Goal: Information Seeking & Learning: Find specific fact

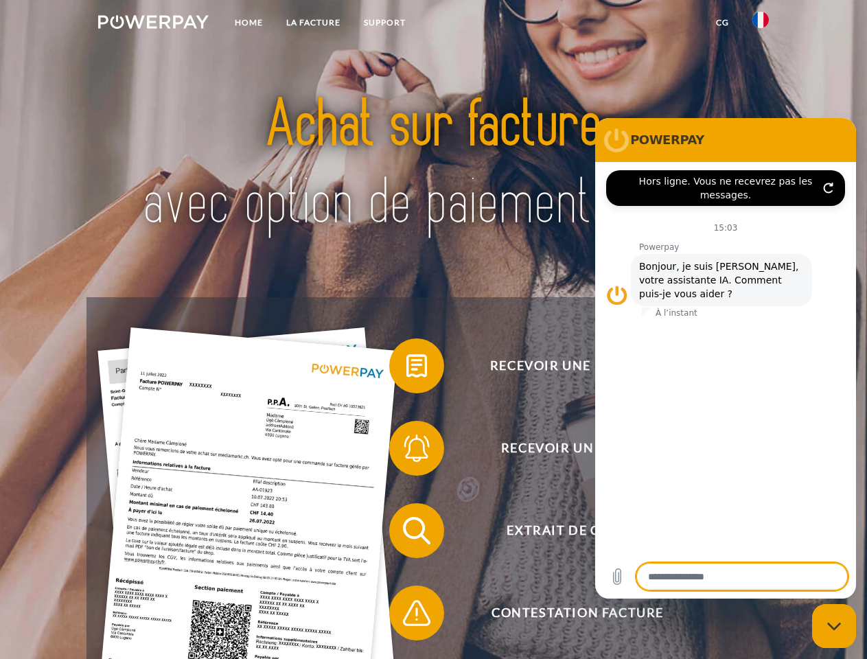
click at [153, 24] on img at bounding box center [153, 22] width 111 height 14
click at [761, 24] on img at bounding box center [760, 20] width 16 height 16
click at [722, 23] on link "CG" at bounding box center [722, 22] width 36 height 25
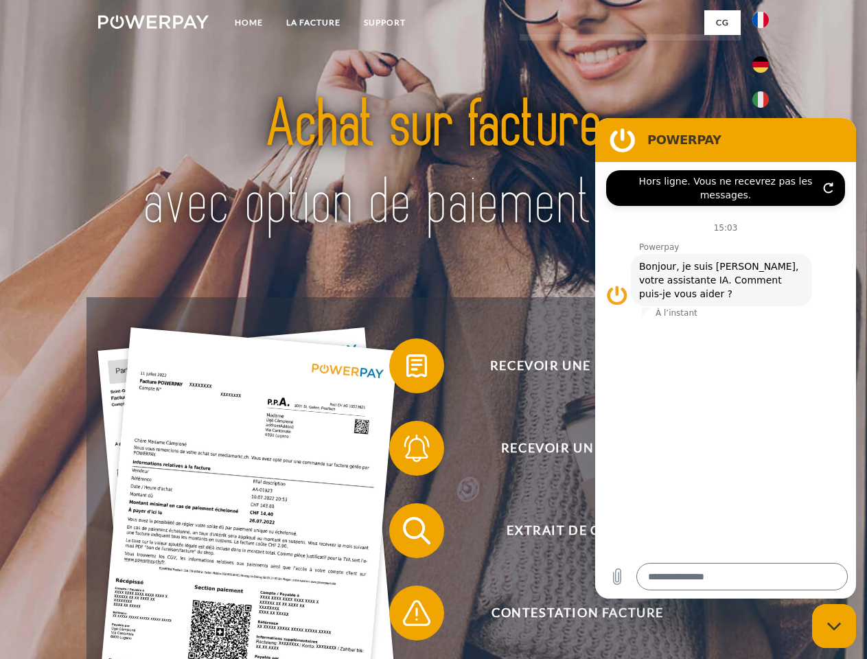
click at [406, 369] on span at bounding box center [396, 366] width 69 height 69
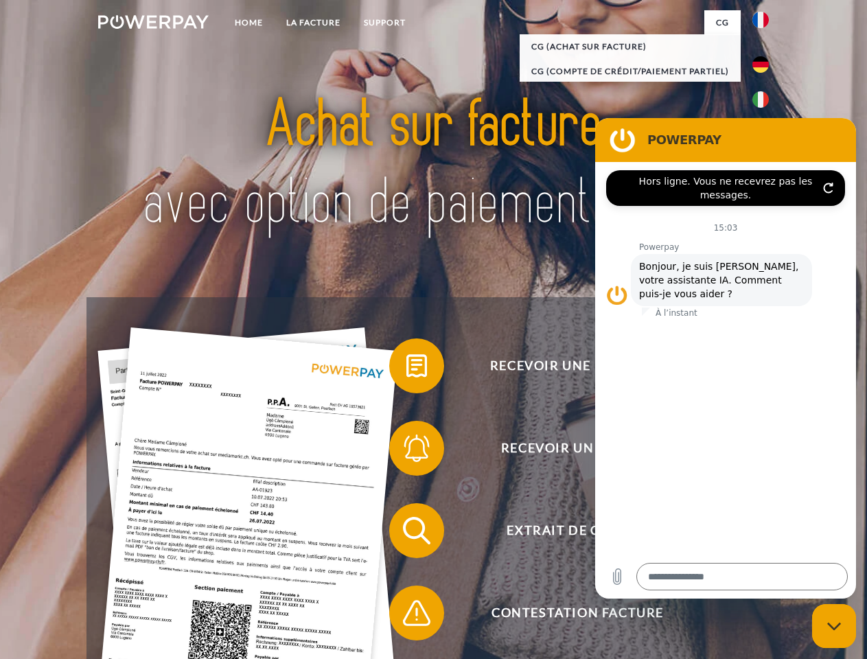
click at [406, 451] on div "Recevoir une facture ? Recevoir un rappel? Extrait de compte retour" at bounding box center [432, 571] width 693 height 549
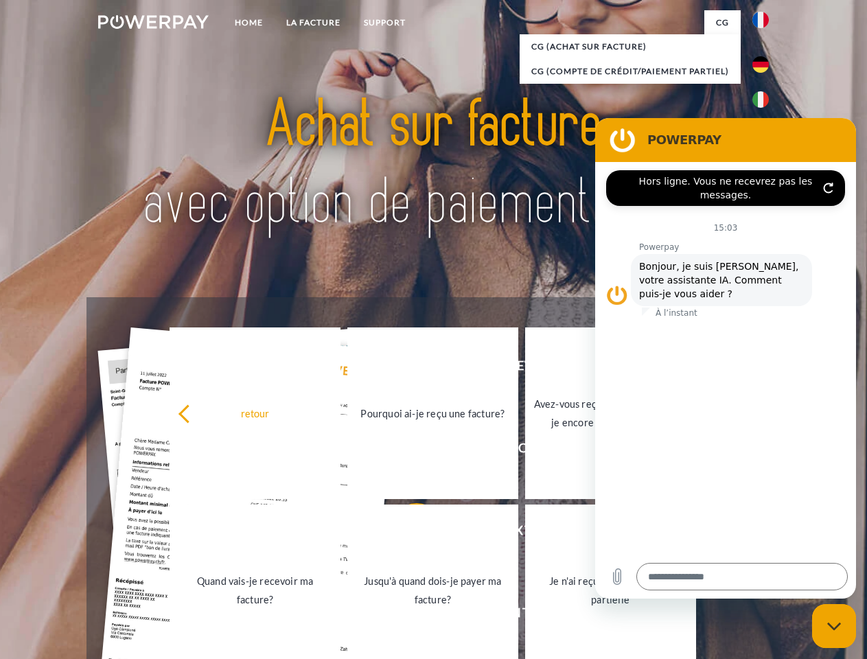
click at [406, 533] on link "Jusqu'à quand dois-je payer ma facture?" at bounding box center [432, 591] width 171 height 172
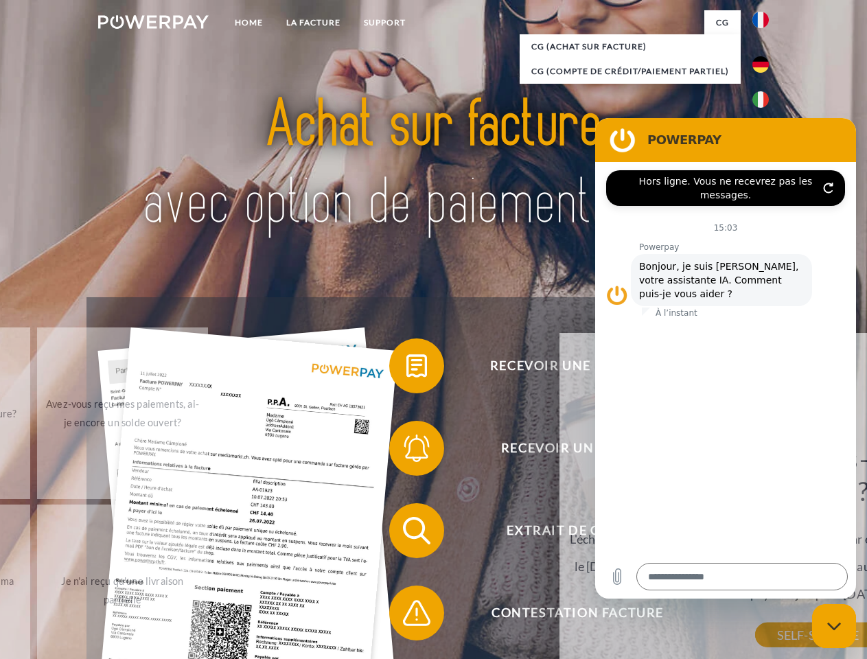
click at [567, 616] on div "Jusqu'à quand dois-je payer ma facture? L'échéance de paiement est toujours la …" at bounding box center [817, 538] width 501 height 193
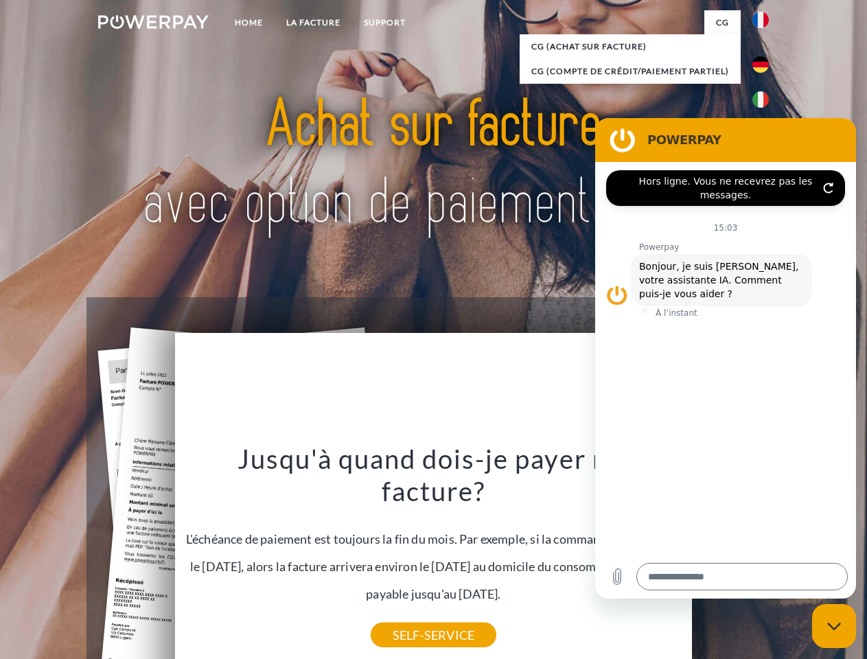
click at [834, 626] on icon "Fermer la fenêtre de messagerie" at bounding box center [834, 626] width 14 height 9
type textarea "*"
